Goal: Transaction & Acquisition: Purchase product/service

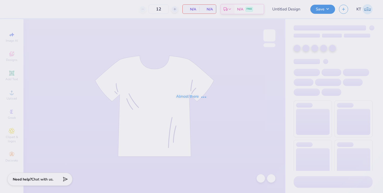
type input "Kappa Hat"
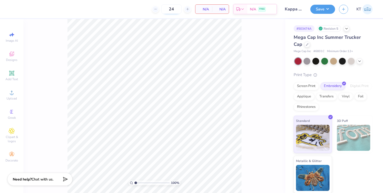
click at [172, 9] on input "24" at bounding box center [171, 8] width 20 height 9
type input "12"
click at [134, 17] on div "12 $29.39 Per Item $352.68 Total Est. Delivery [DATE] - [DATE] FREE" at bounding box center [149, 9] width 255 height 18
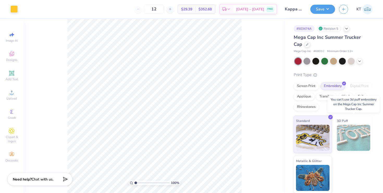
click at [359, 137] on img at bounding box center [354, 138] width 34 height 26
